Goal: Task Accomplishment & Management: Manage account settings

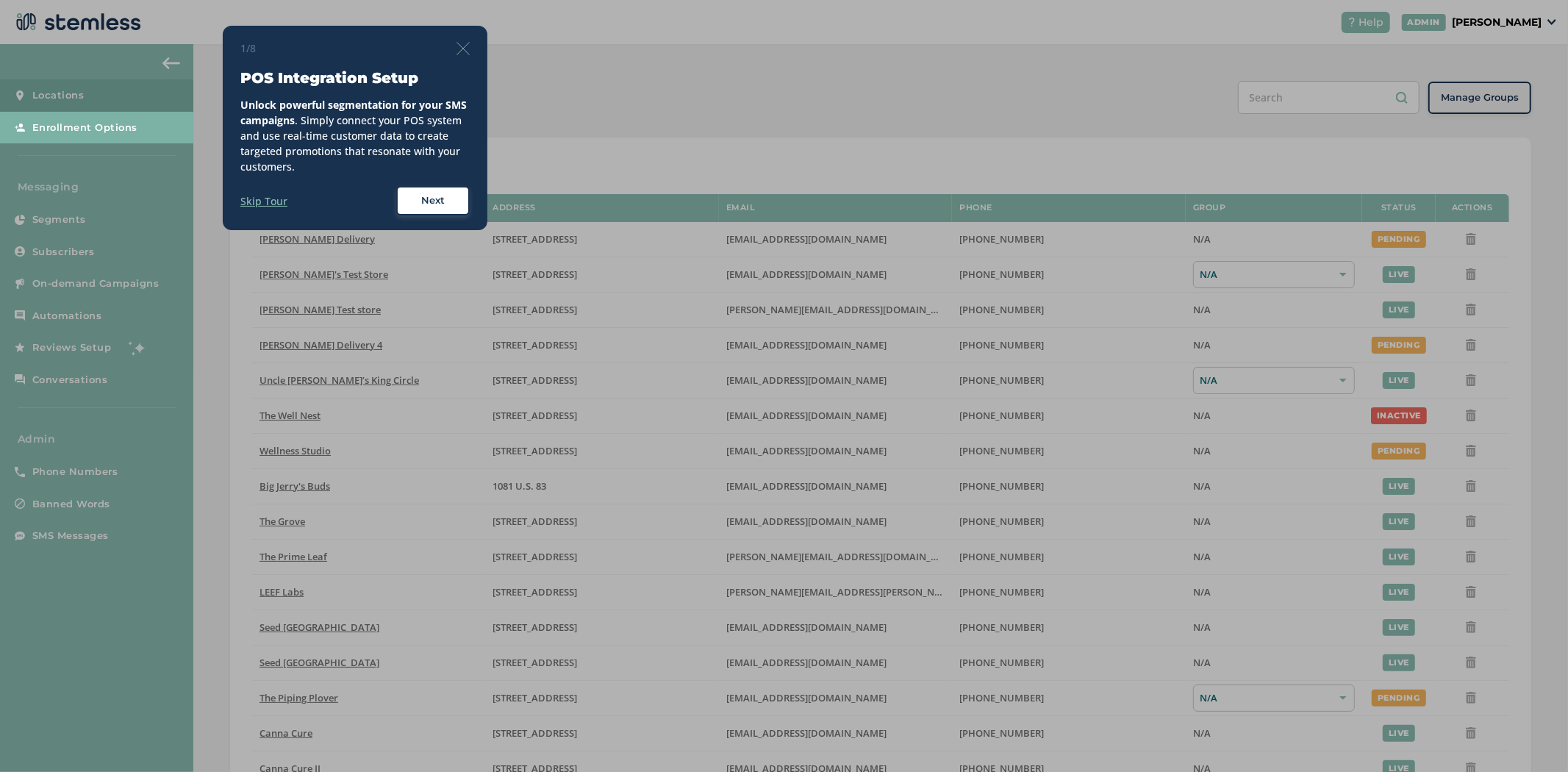
click at [458, 39] on div "1/8 POS Integration Setup Unlock powerful segmentation for your SMS campaigns .…" at bounding box center [355, 127] width 265 height 204
click at [458, 47] on img at bounding box center [462, 48] width 13 height 13
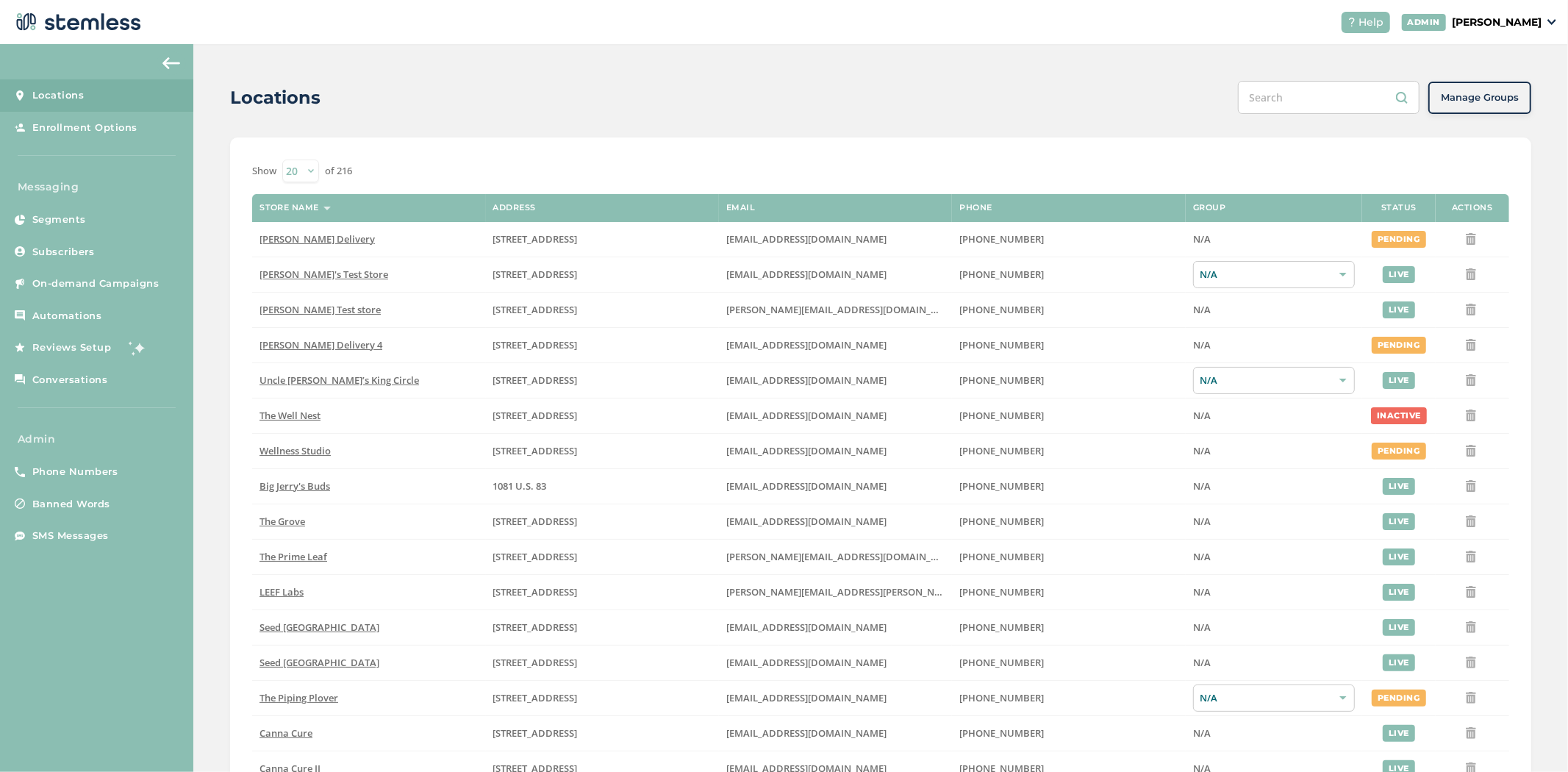
click at [1302, 93] on input "text" at bounding box center [1328, 97] width 182 height 33
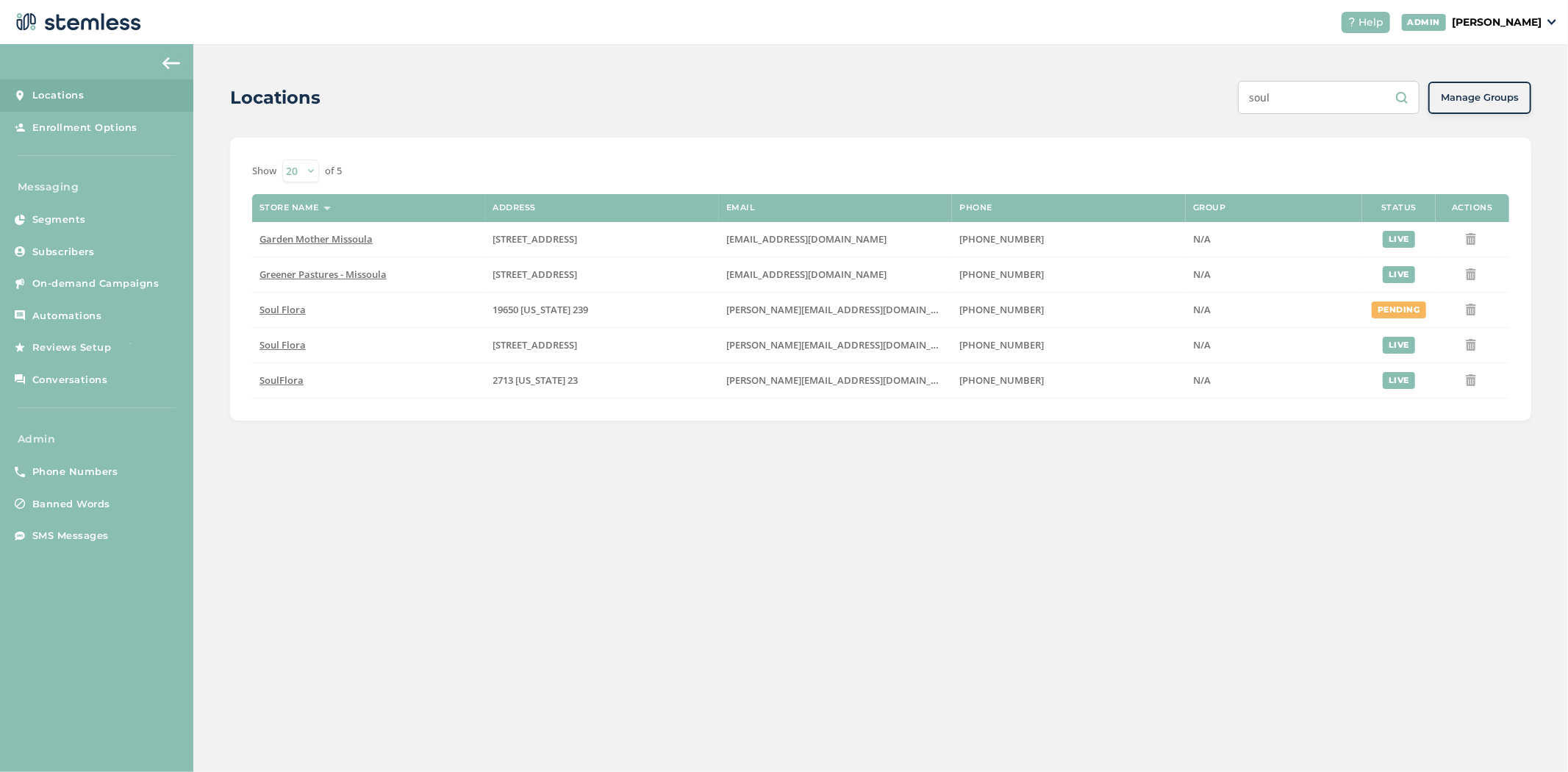
type input "soul"
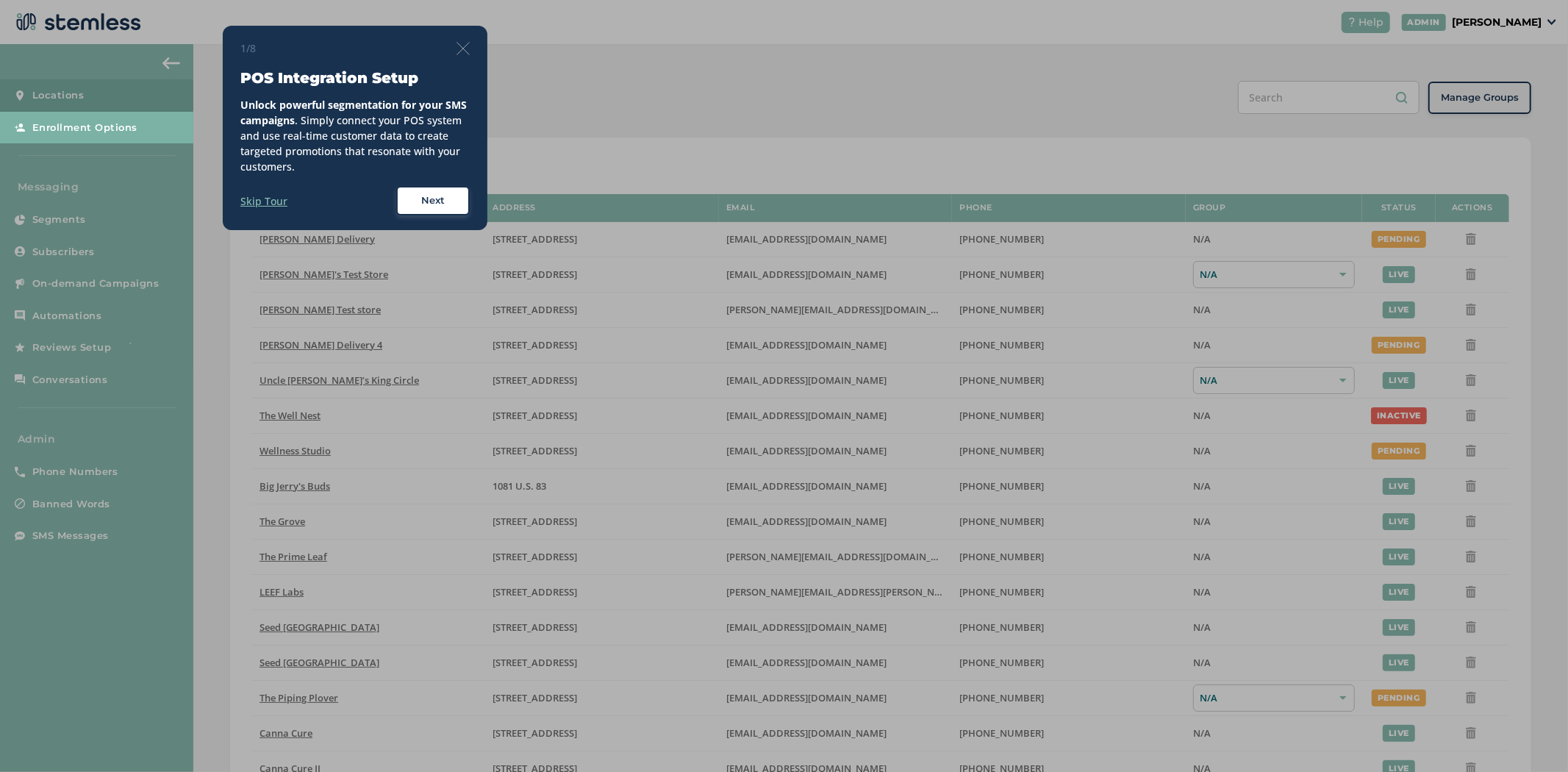
click at [464, 45] on img at bounding box center [462, 48] width 13 height 13
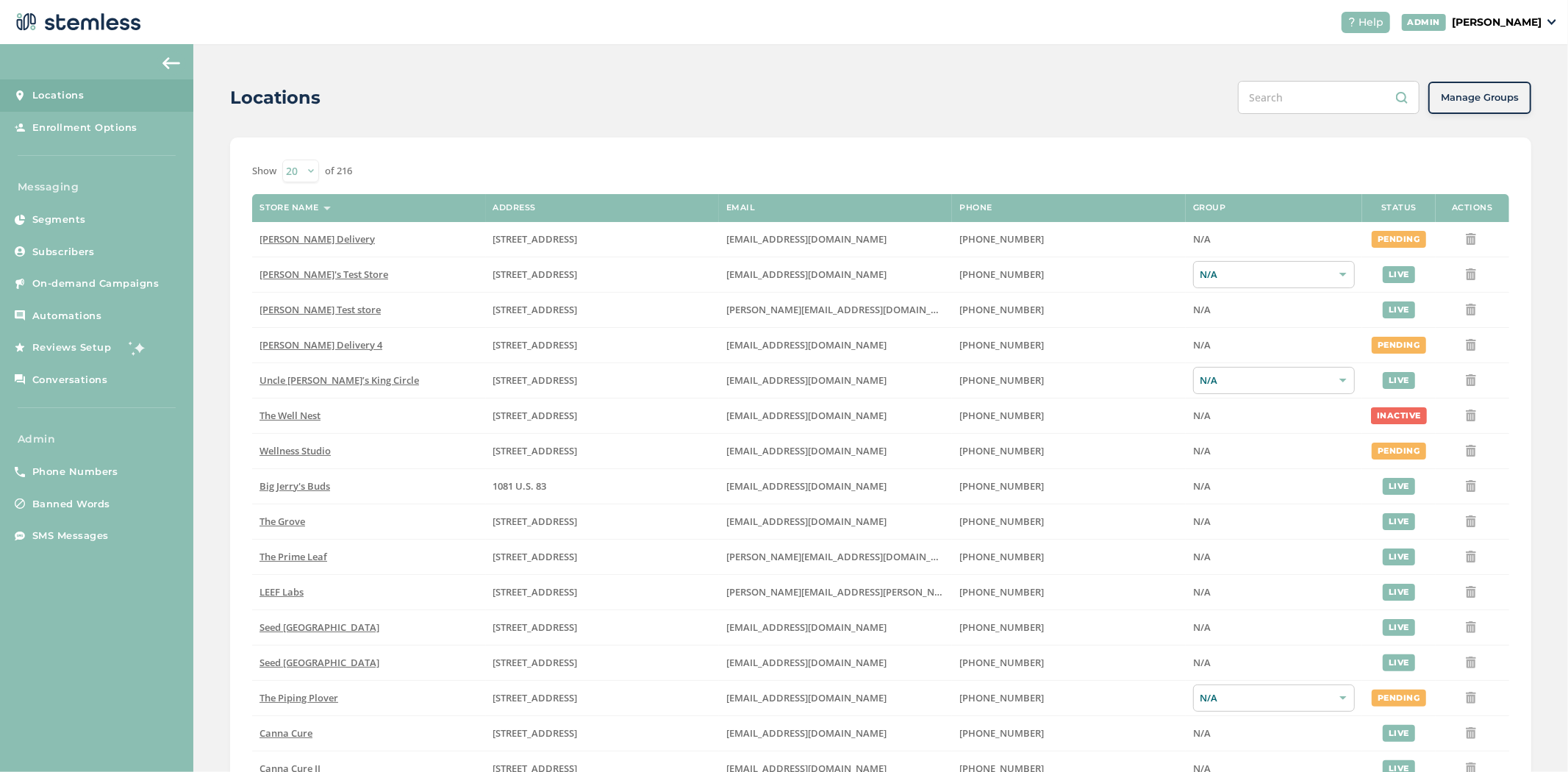
click at [1497, 17] on p "[PERSON_NAME]" at bounding box center [1496, 23] width 89 height 16
click at [1501, 99] on span "Impersonate" at bounding box center [1504, 106] width 72 height 15
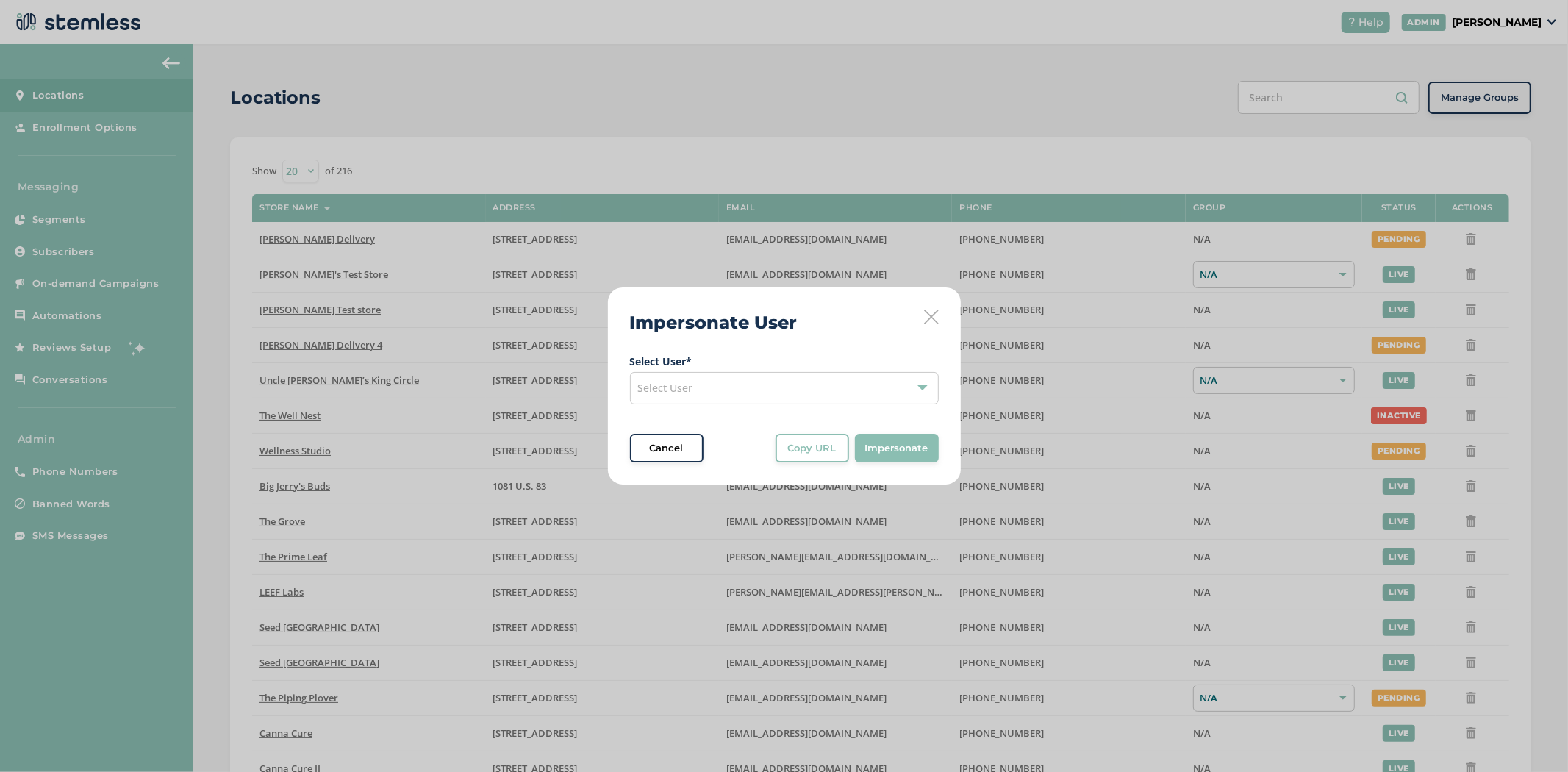
click at [760, 393] on div "Select User" at bounding box center [784, 388] width 309 height 32
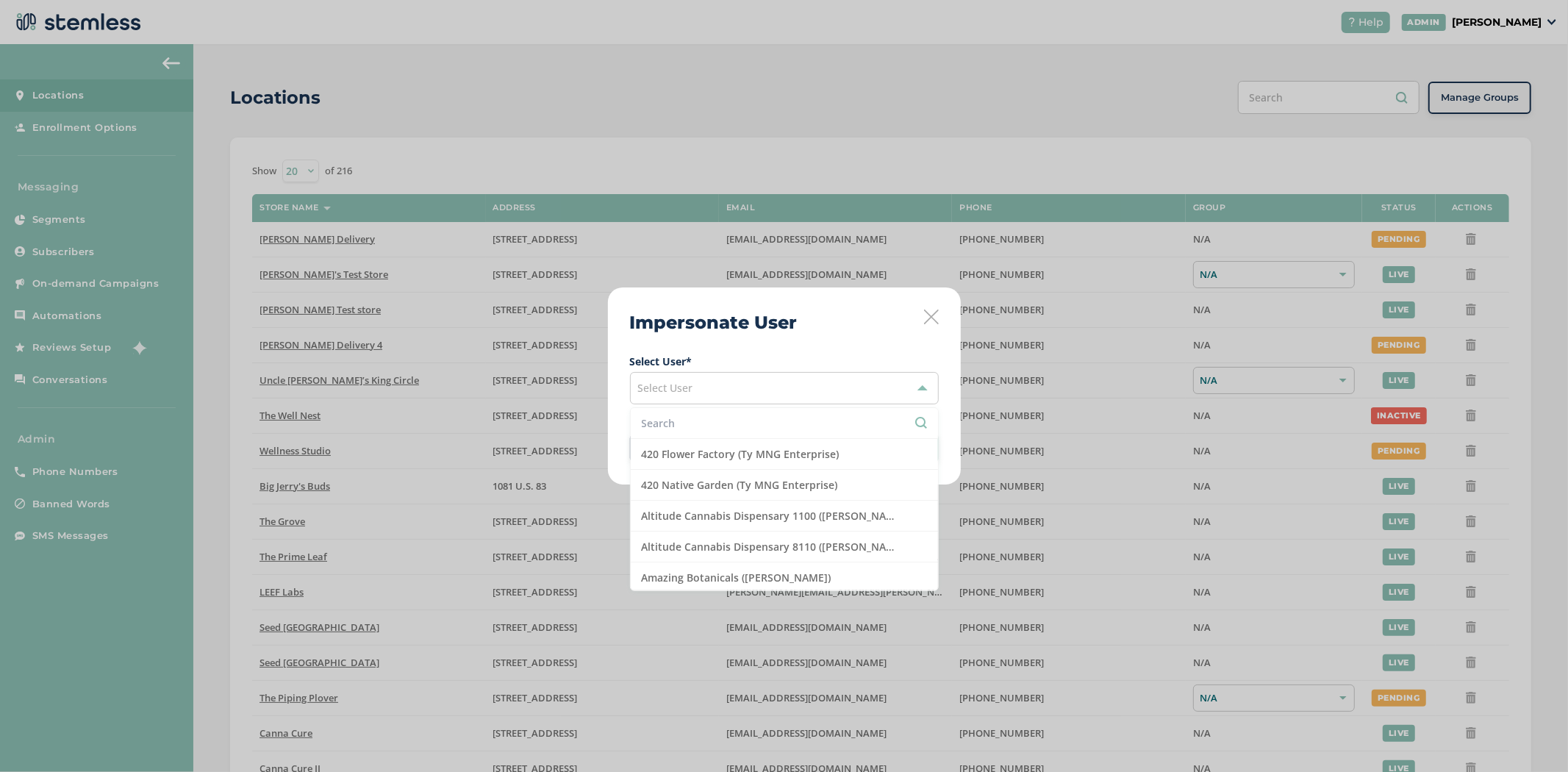
click at [738, 433] on li at bounding box center [784, 423] width 307 height 31
click at [745, 426] on input "text" at bounding box center [784, 423] width 285 height 16
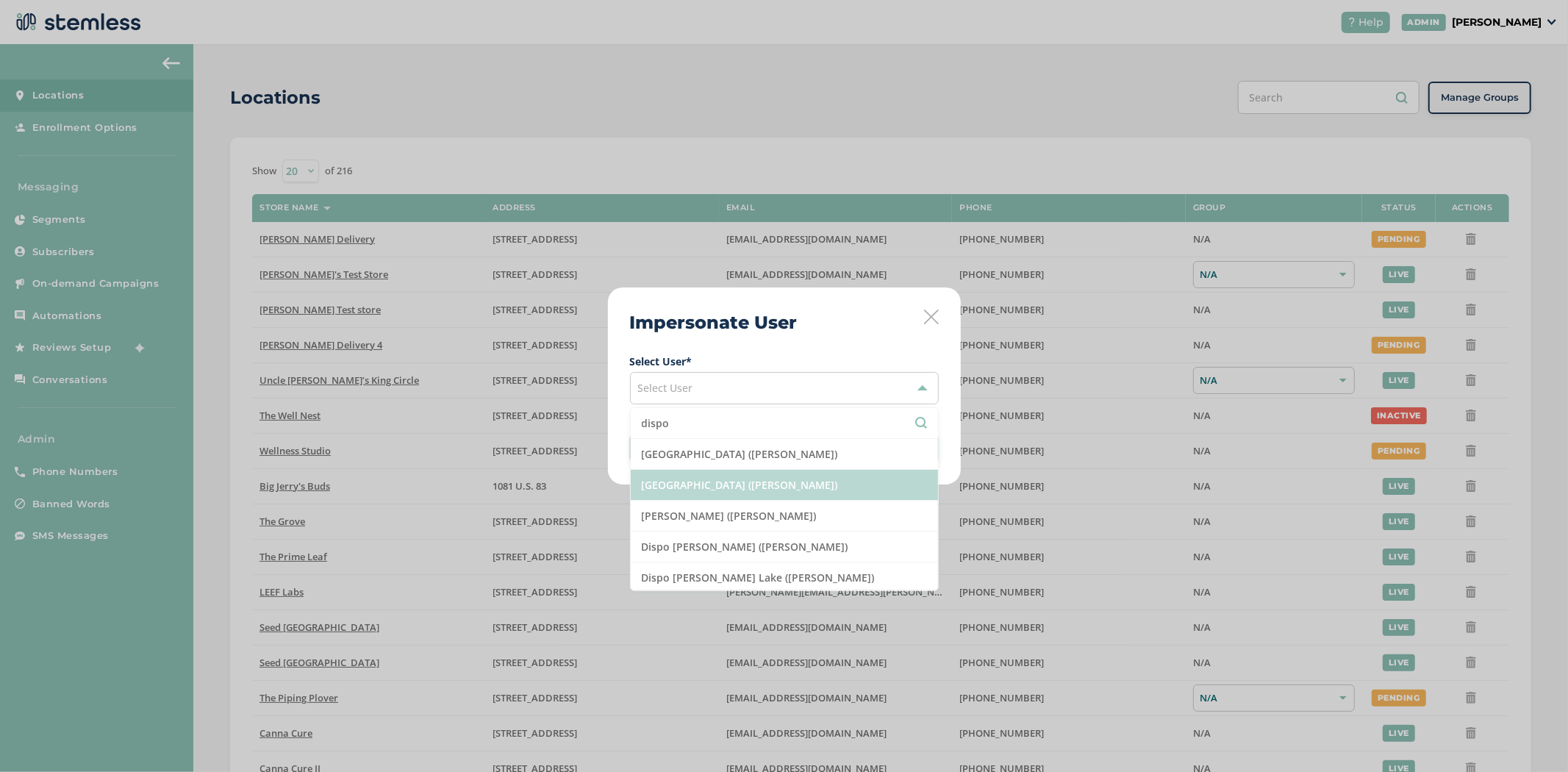
type input "dispo"
click at [847, 485] on li "Dispo Bay City South (Ryan Stewart)" at bounding box center [784, 484] width 307 height 31
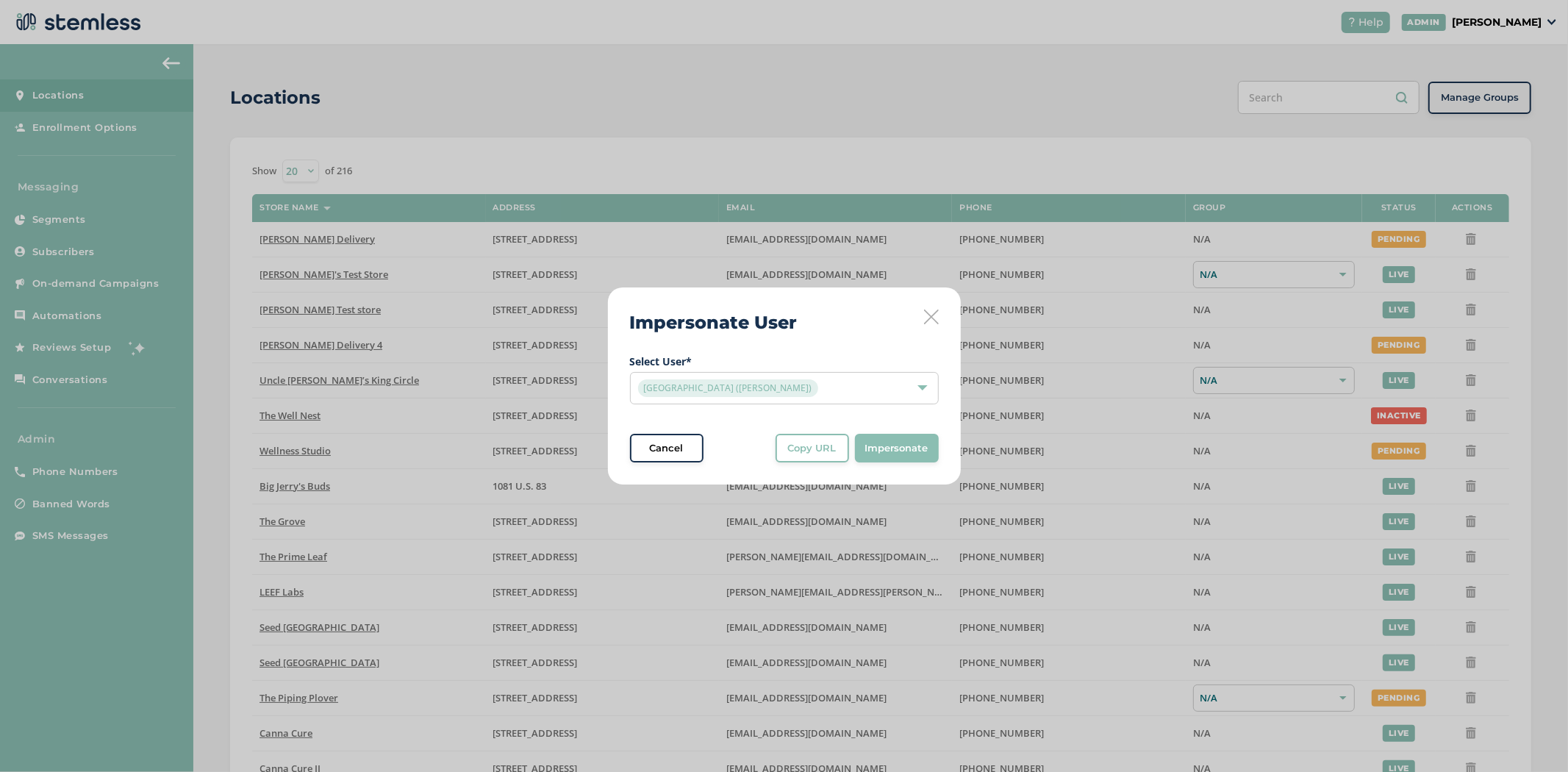
click at [894, 452] on span "Impersonate" at bounding box center [896, 448] width 63 height 15
